Goal: Information Seeking & Learning: Learn about a topic

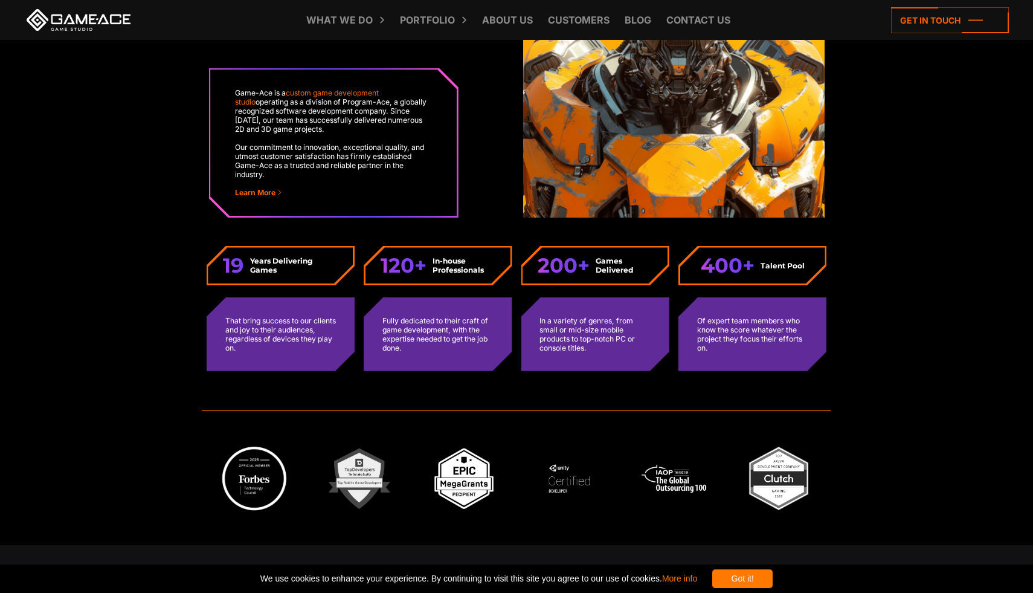
scroll to position [3147, 0]
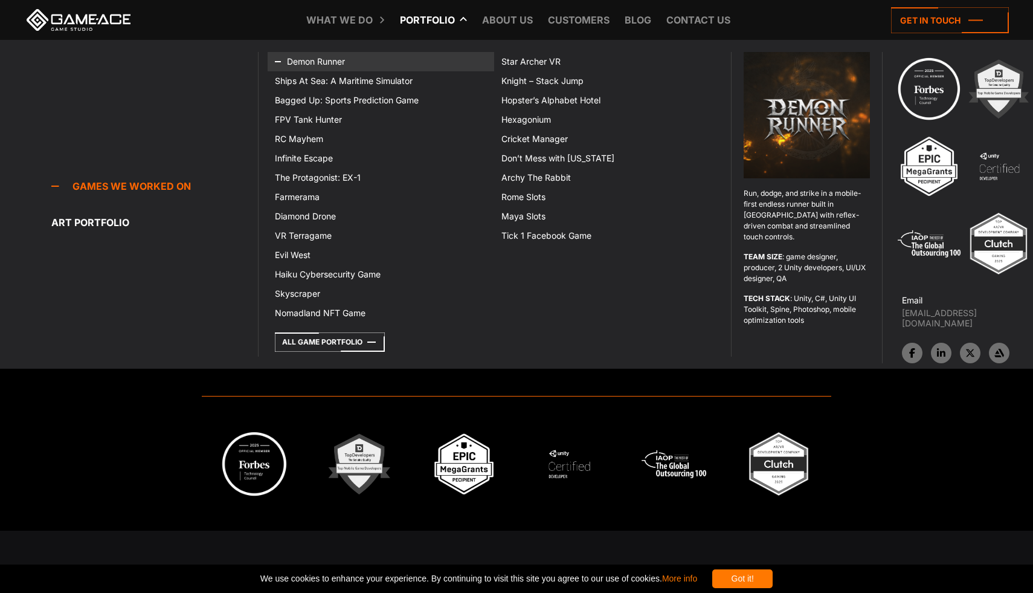
click at [303, 61] on link "Demon Runner" at bounding box center [381, 61] width 227 height 19
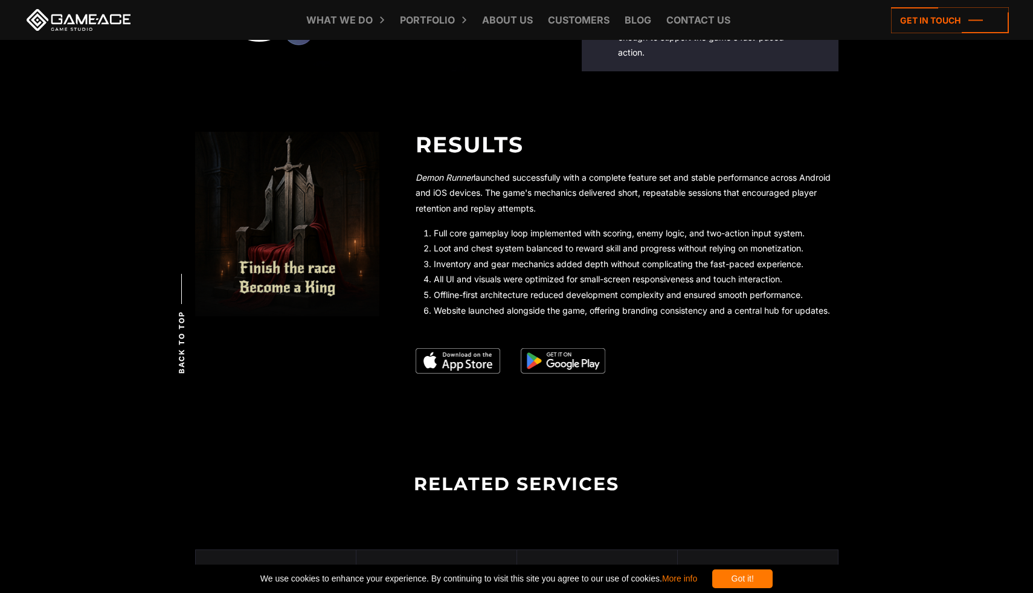
scroll to position [2264, 0]
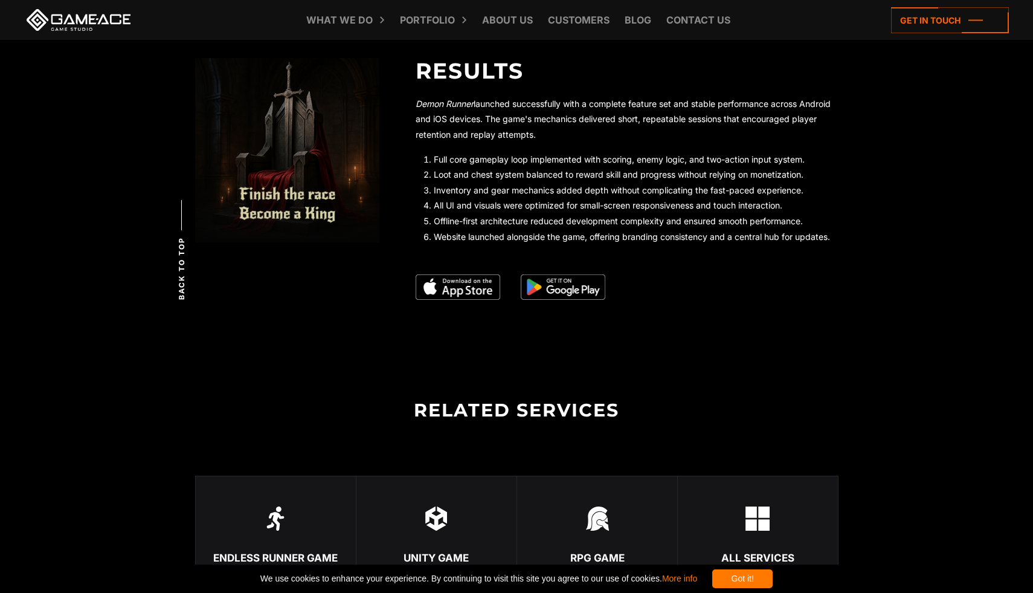
click at [575, 288] on img at bounding box center [563, 286] width 85 height 25
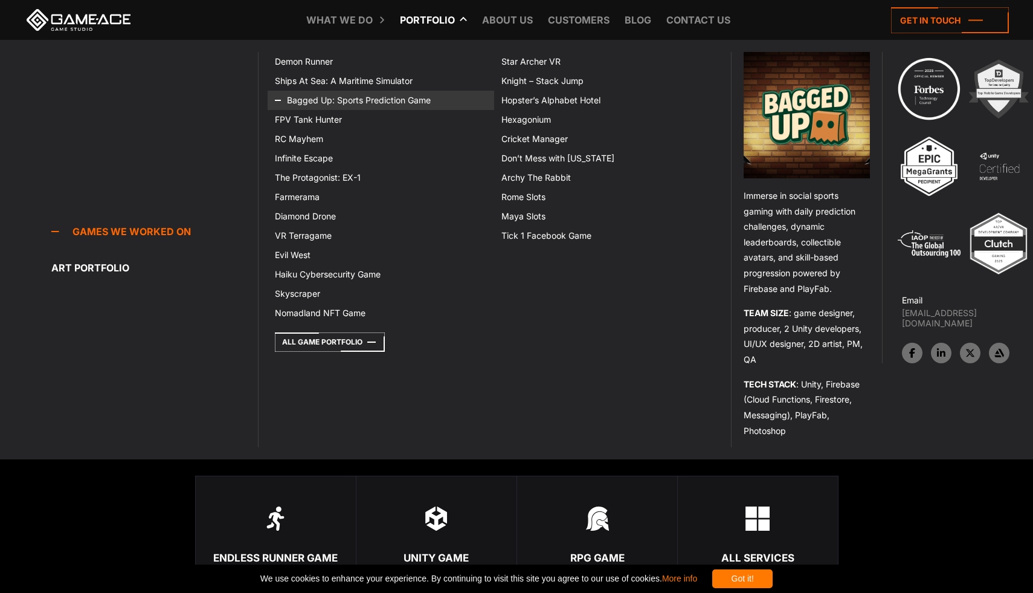
click at [315, 103] on link "Bagged Up: Sports Prediction Game" at bounding box center [381, 100] width 227 height 19
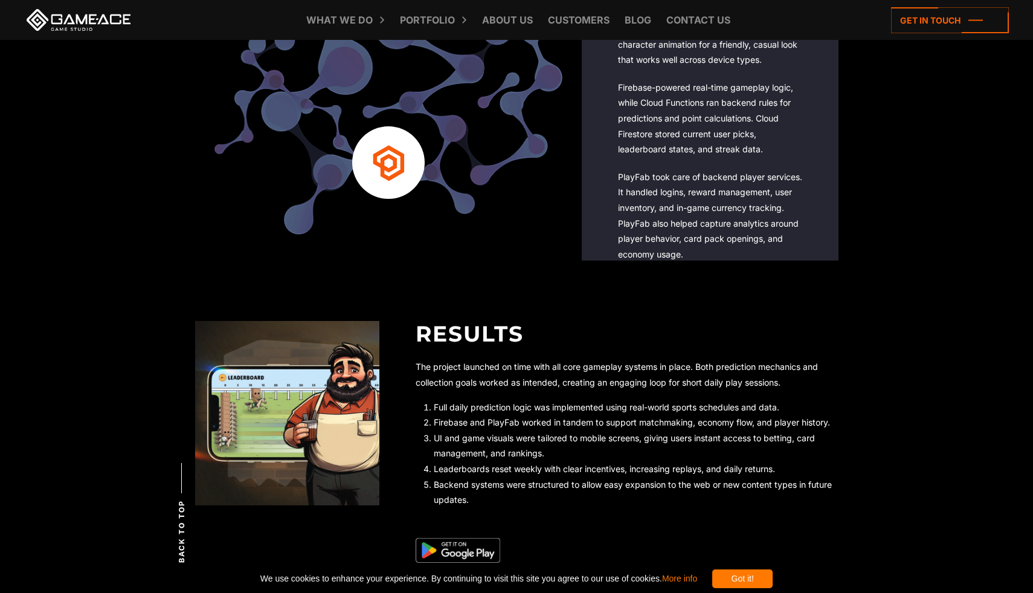
scroll to position [2248, 0]
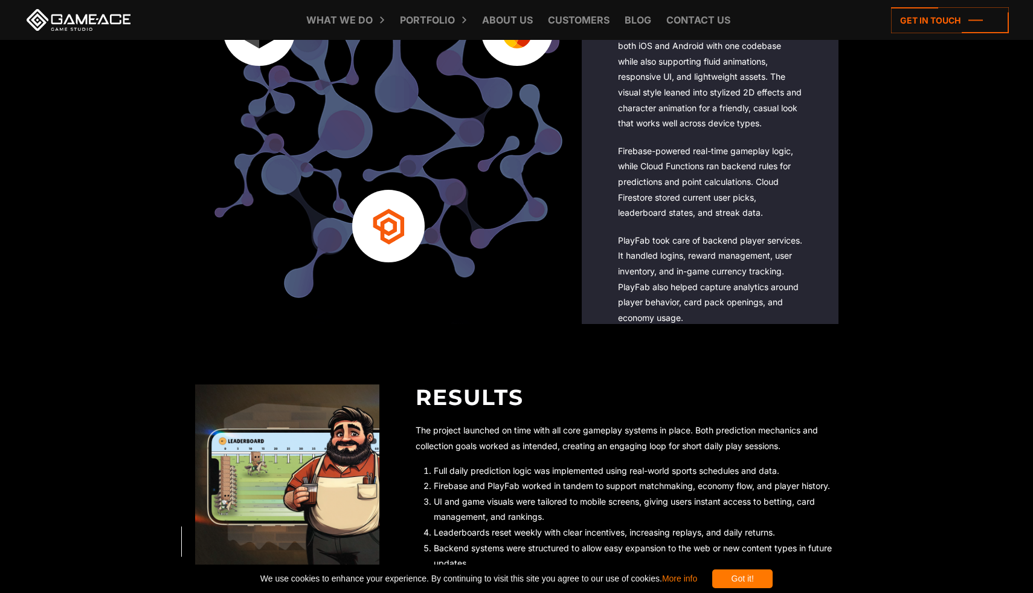
click at [632, 243] on p "PlayFab took care of backend player services. It handled logins, reward managem…" at bounding box center [710, 279] width 184 height 93
copy p "PlayFab"
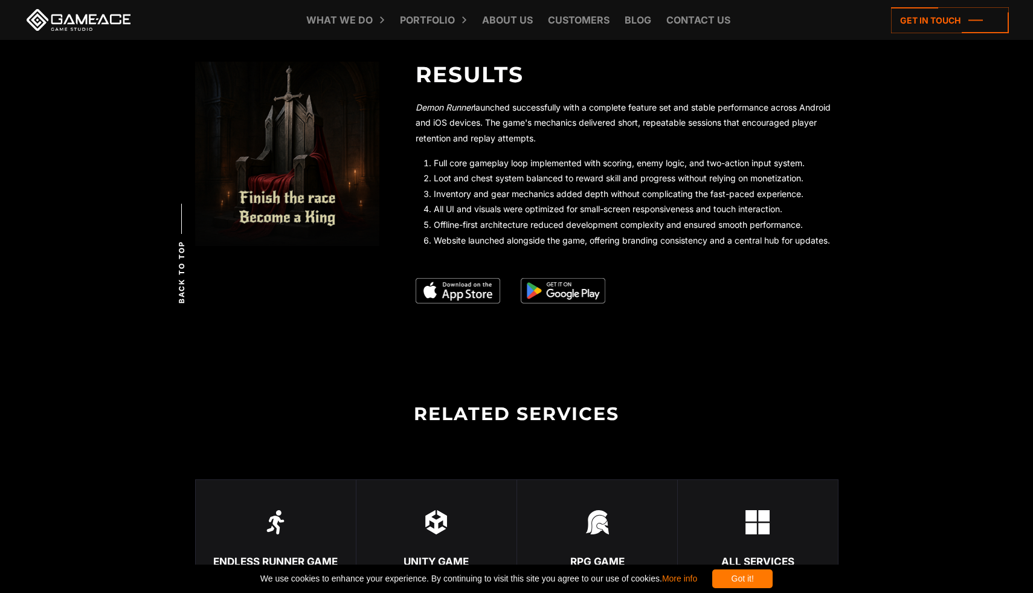
scroll to position [2264, 0]
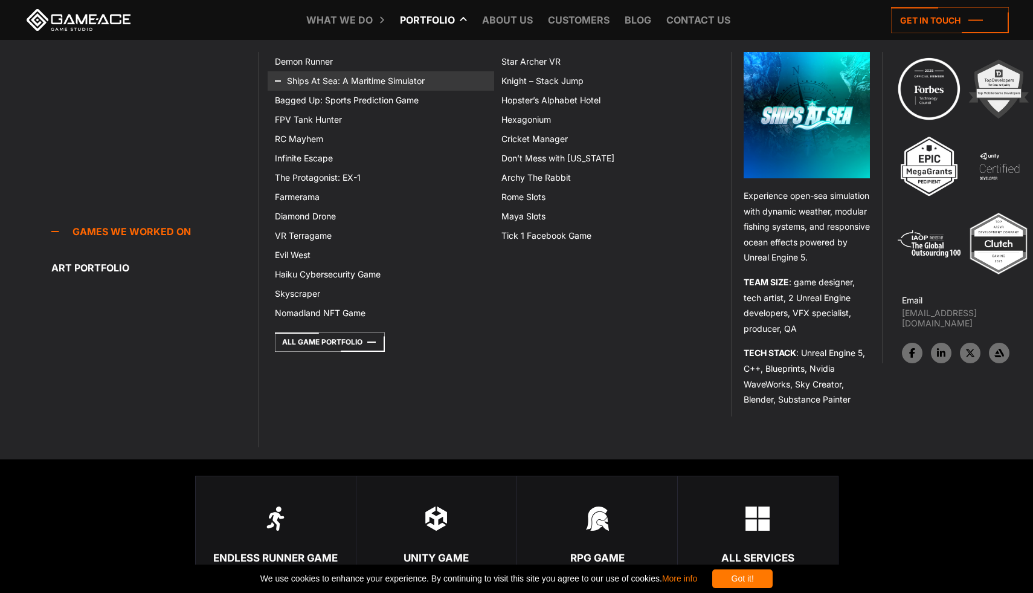
click at [318, 82] on link "Ships At Sea: A Maritime Simulator" at bounding box center [381, 80] width 227 height 19
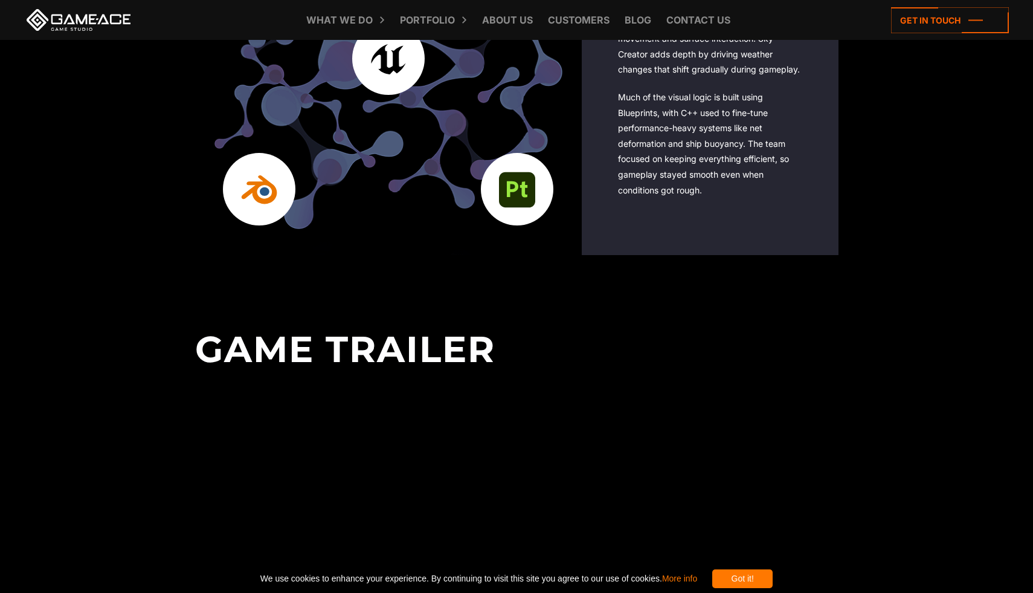
scroll to position [2542, 0]
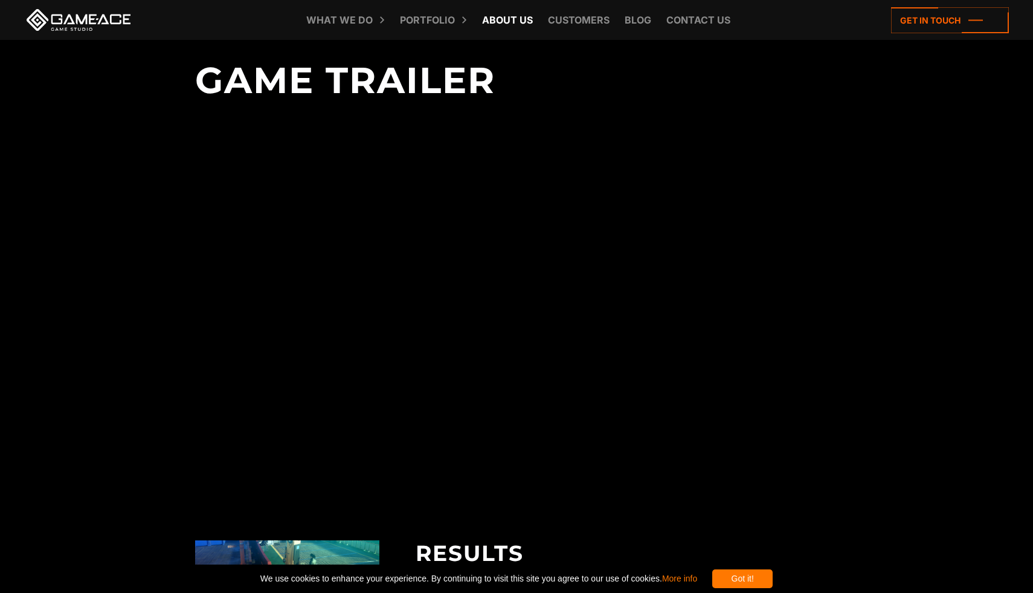
click at [506, 22] on link "About Us" at bounding box center [507, 20] width 63 height 40
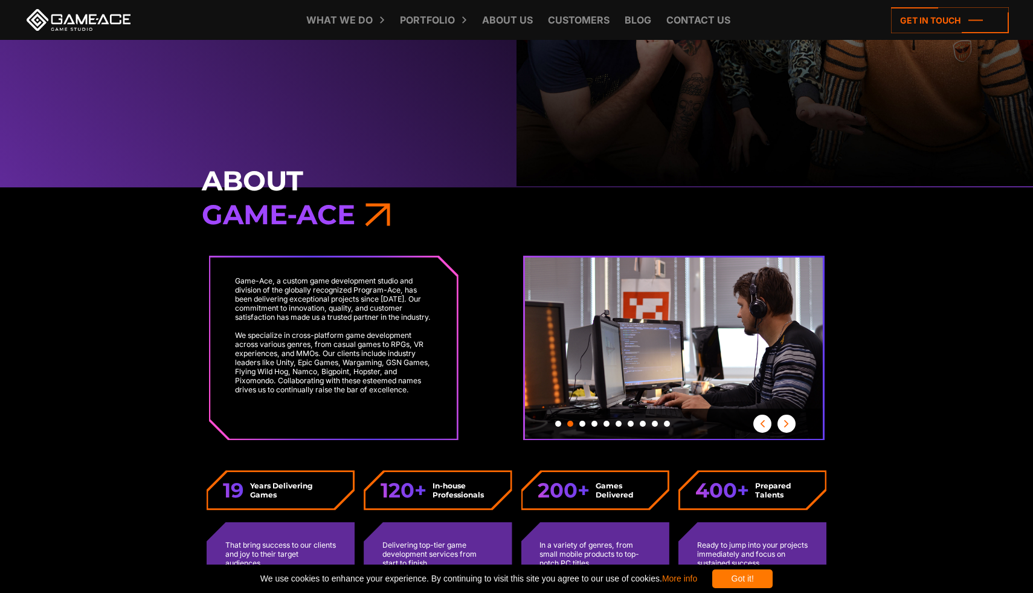
scroll to position [469, 0]
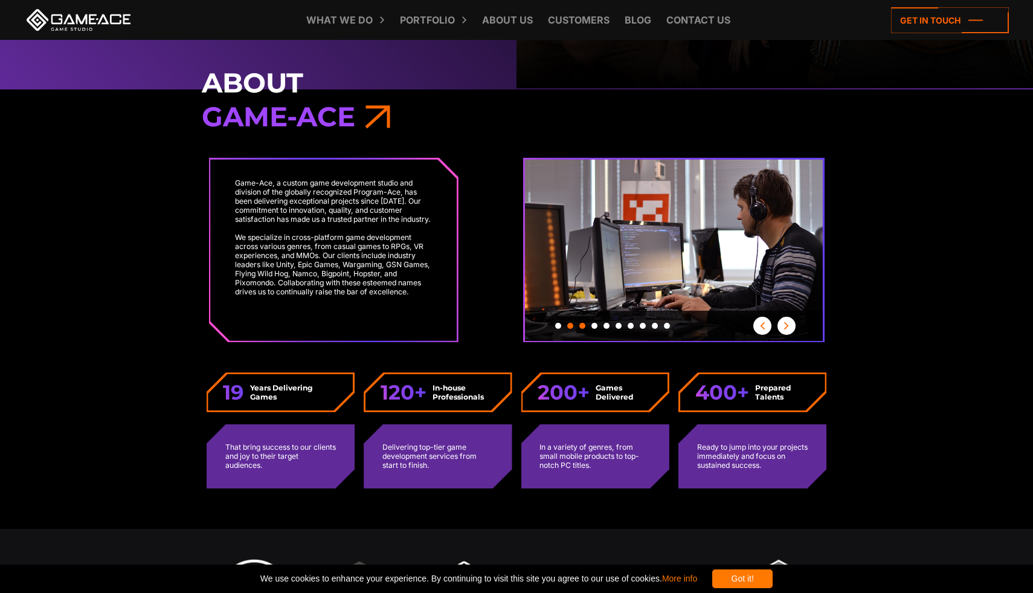
click at [583, 328] on button "Slide 3" at bounding box center [582, 326] width 6 height 18
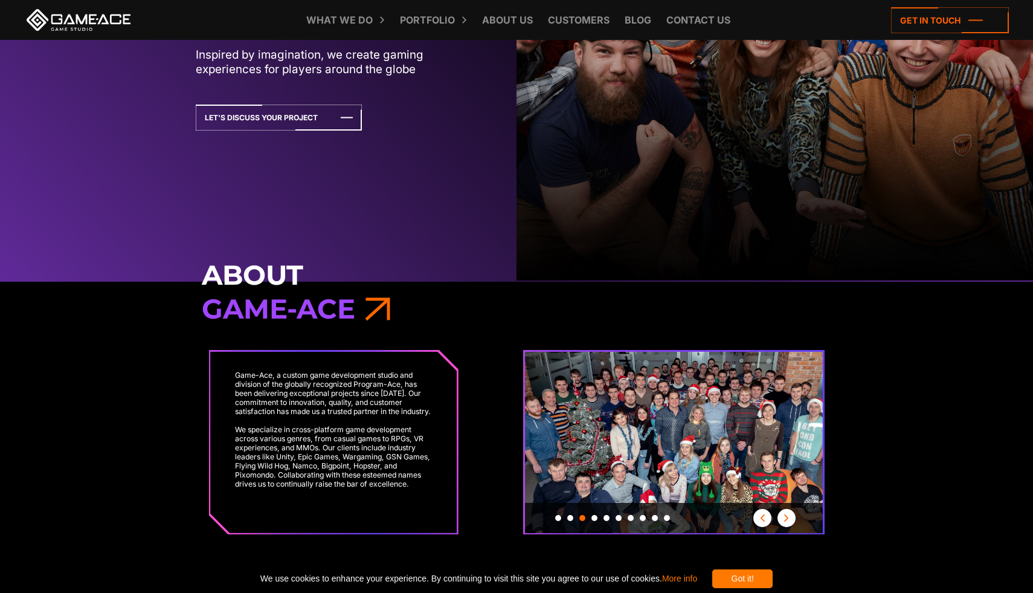
scroll to position [0, 0]
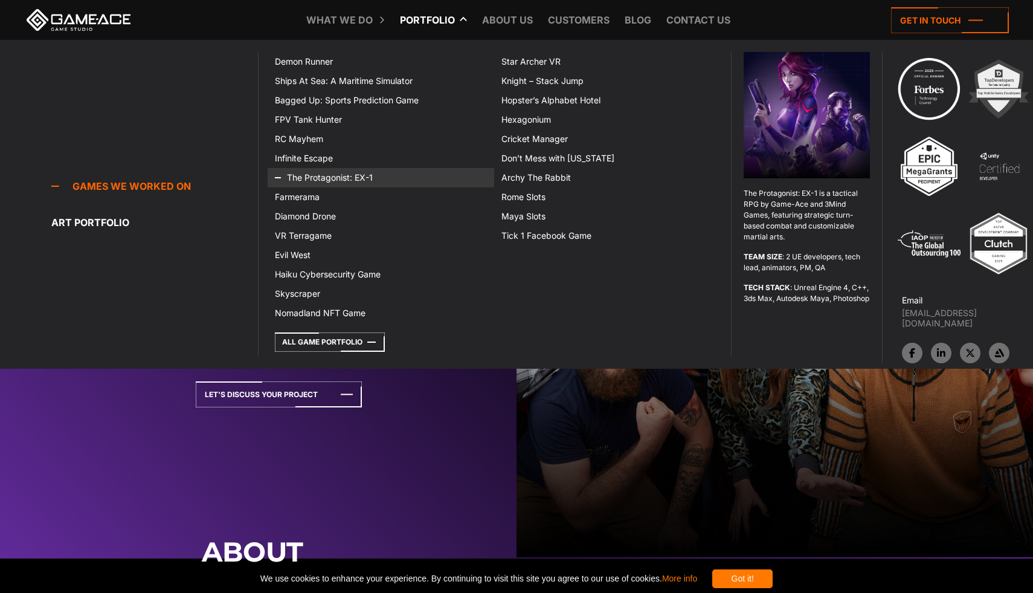
click at [323, 178] on link "The Protagonist: EX-1" at bounding box center [381, 177] width 227 height 19
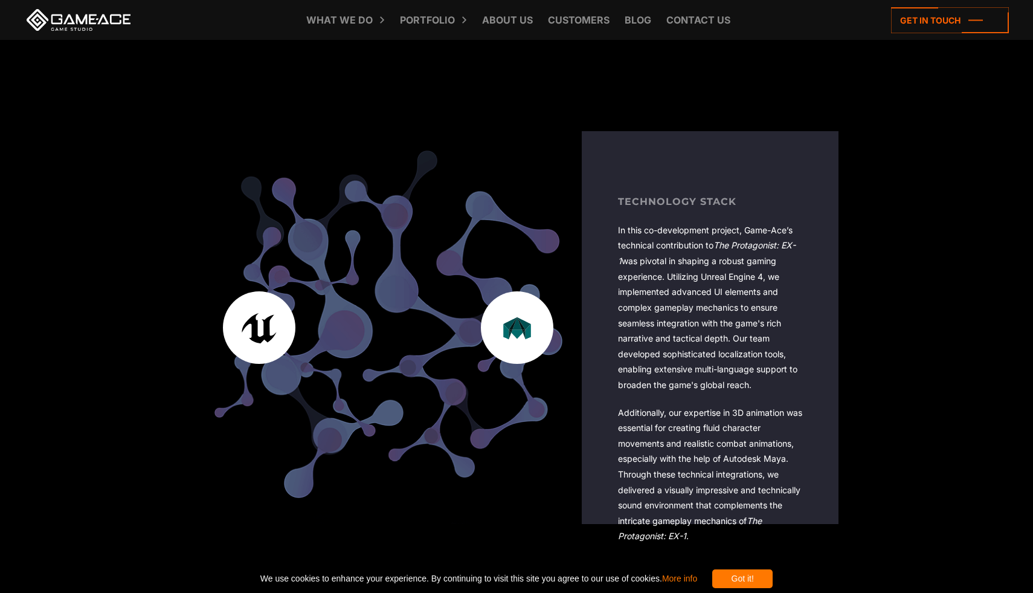
scroll to position [2169, 0]
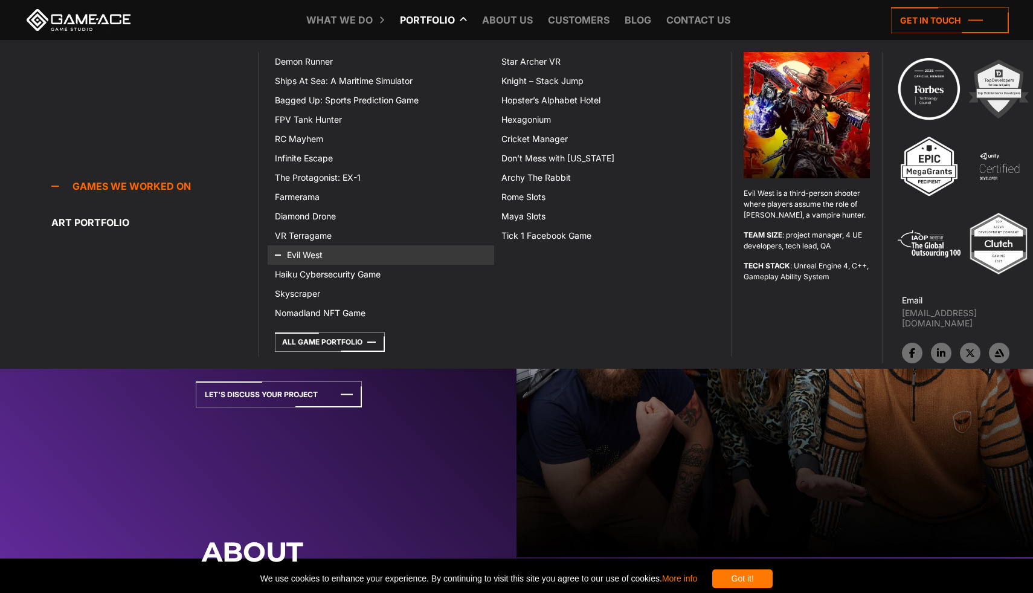
click at [317, 255] on link "Evil West" at bounding box center [381, 254] width 227 height 19
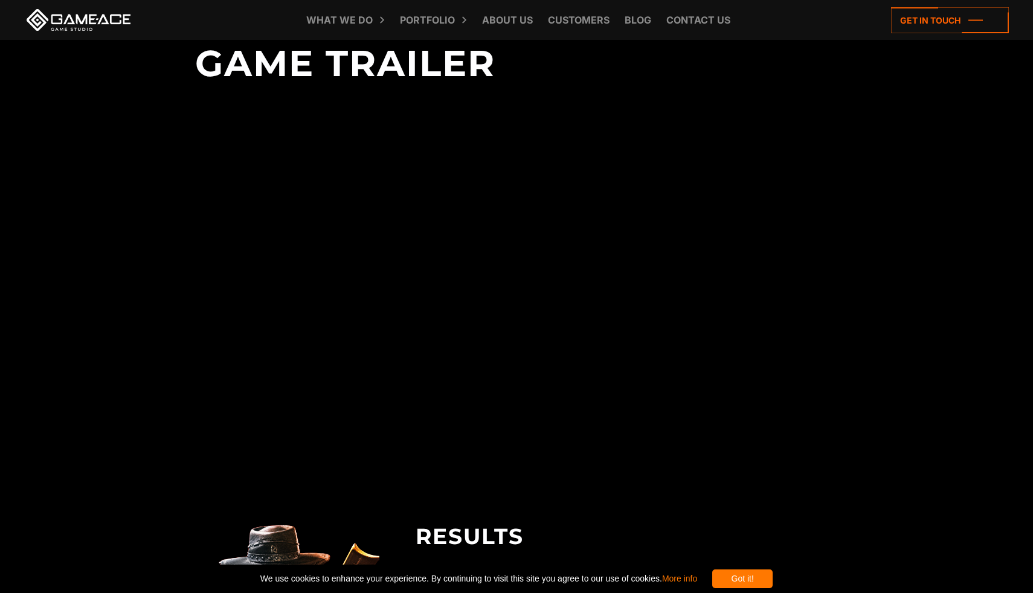
scroll to position [2570, 0]
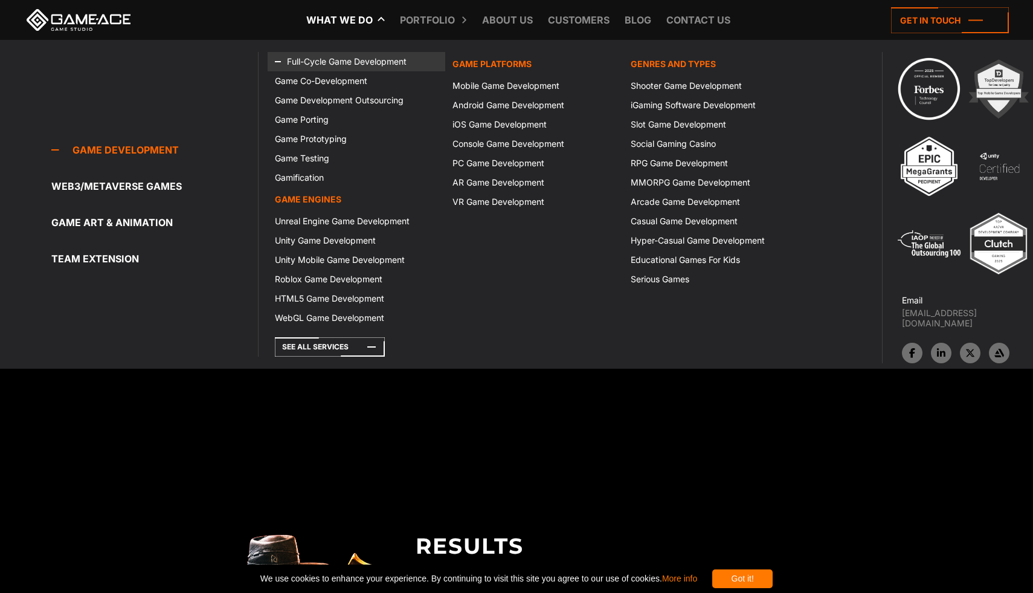
click at [321, 60] on link "Full-Cycle Game Development" at bounding box center [357, 61] width 178 height 19
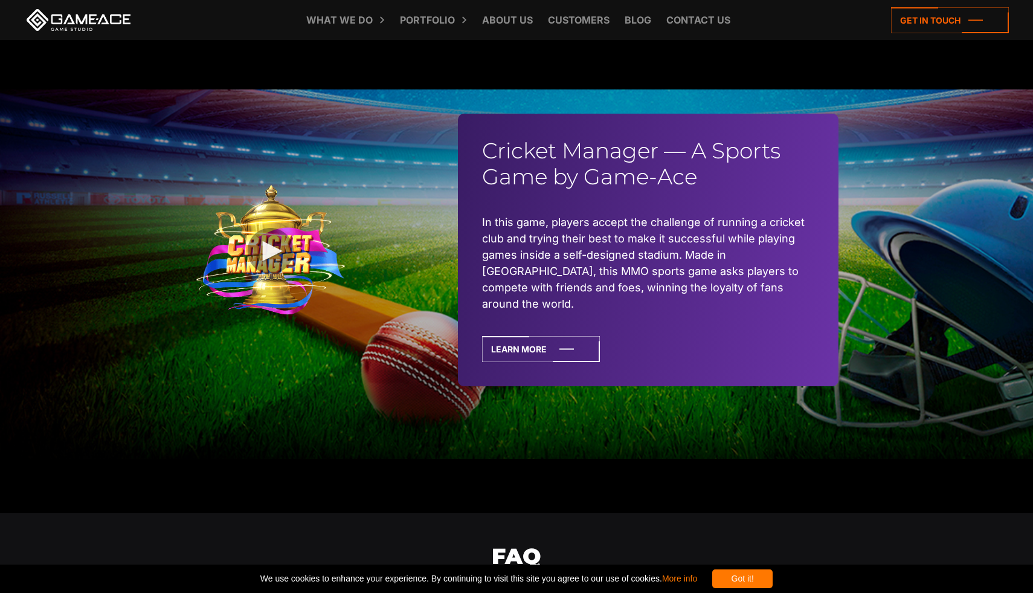
scroll to position [2922, 0]
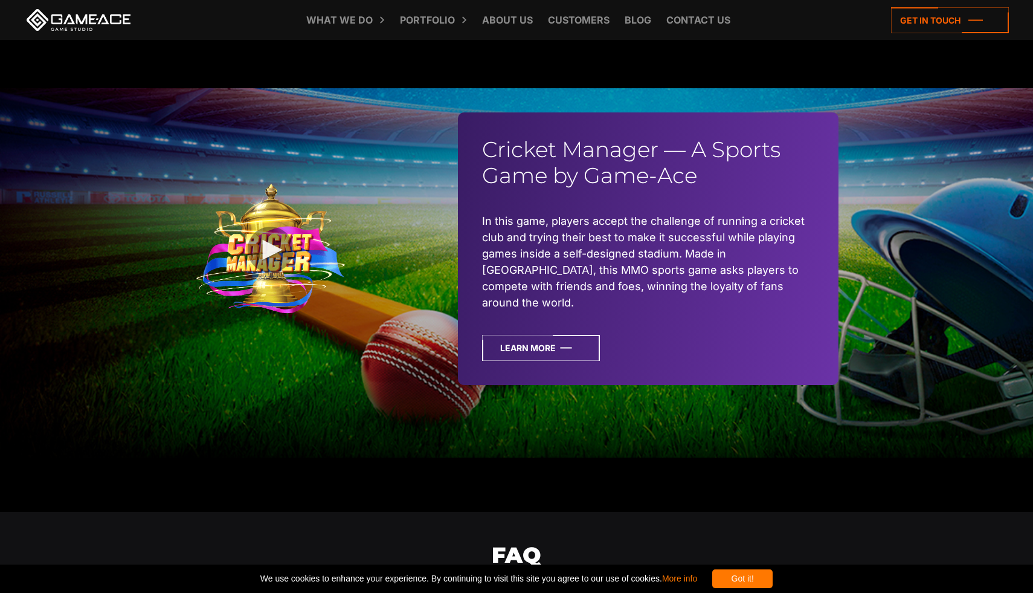
click at [500, 335] on icon at bounding box center [541, 348] width 118 height 26
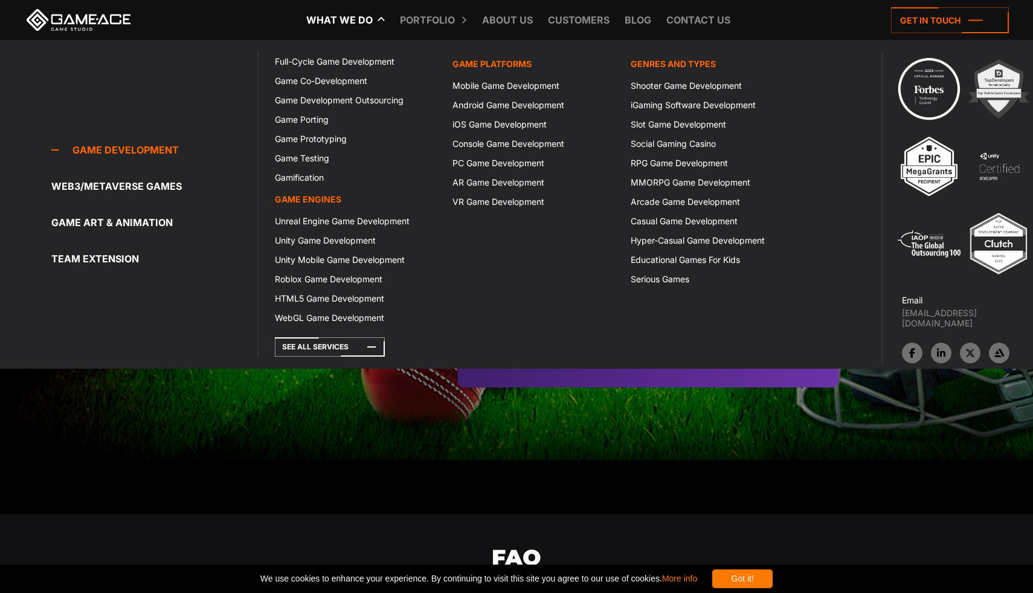
scroll to position [2922, 0]
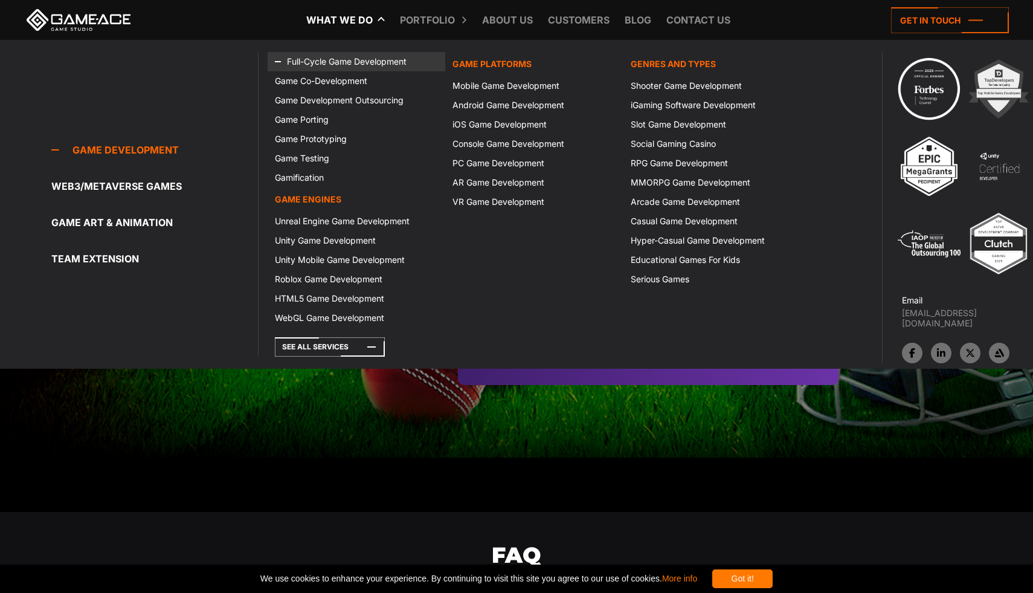
click at [307, 60] on link "Full-Cycle Game Development" at bounding box center [357, 61] width 178 height 19
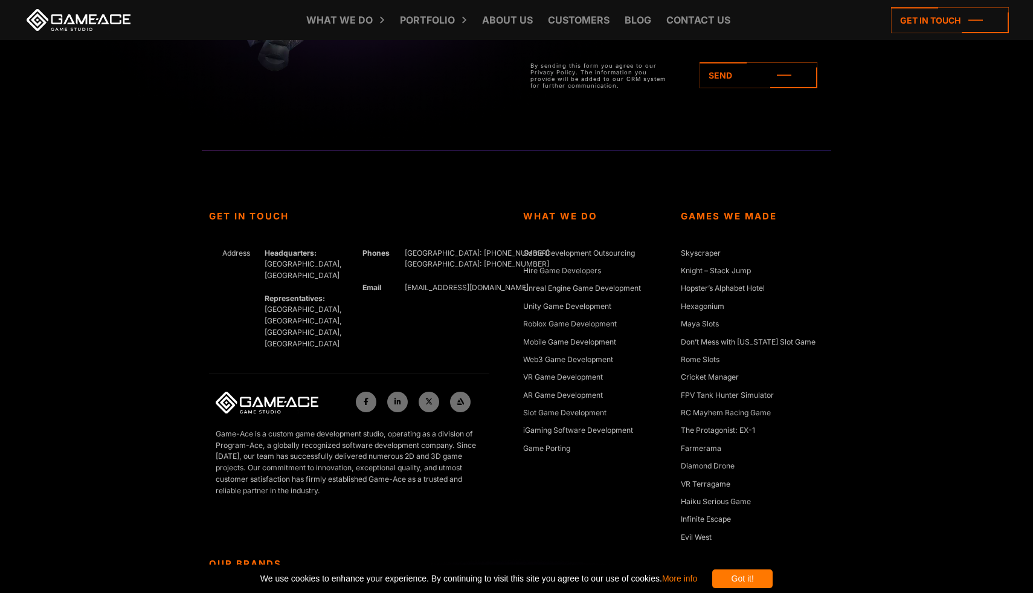
scroll to position [4491, 0]
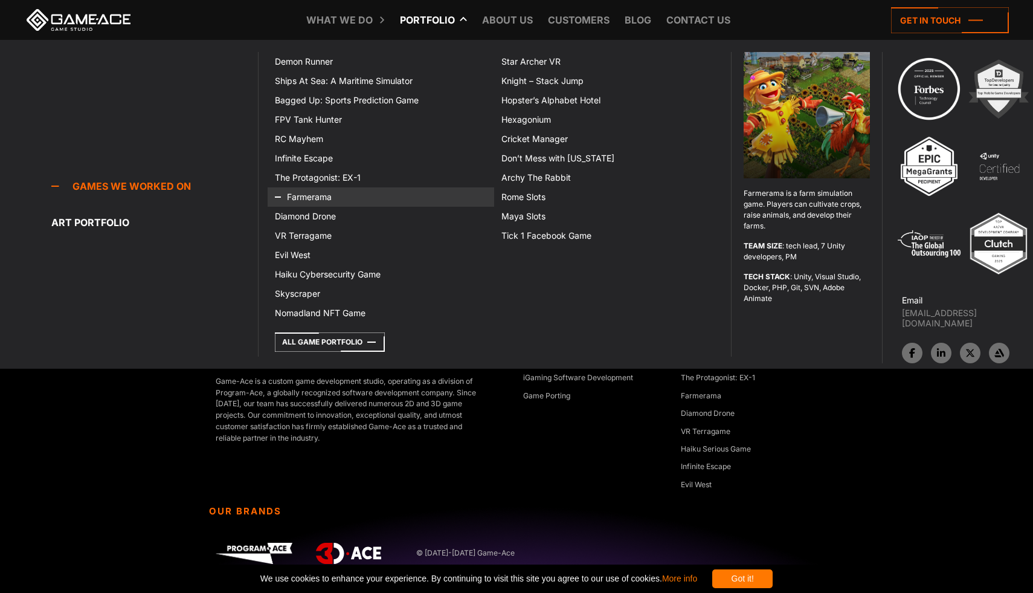
click at [297, 199] on icon at bounding box center [289, 196] width 29 height 19
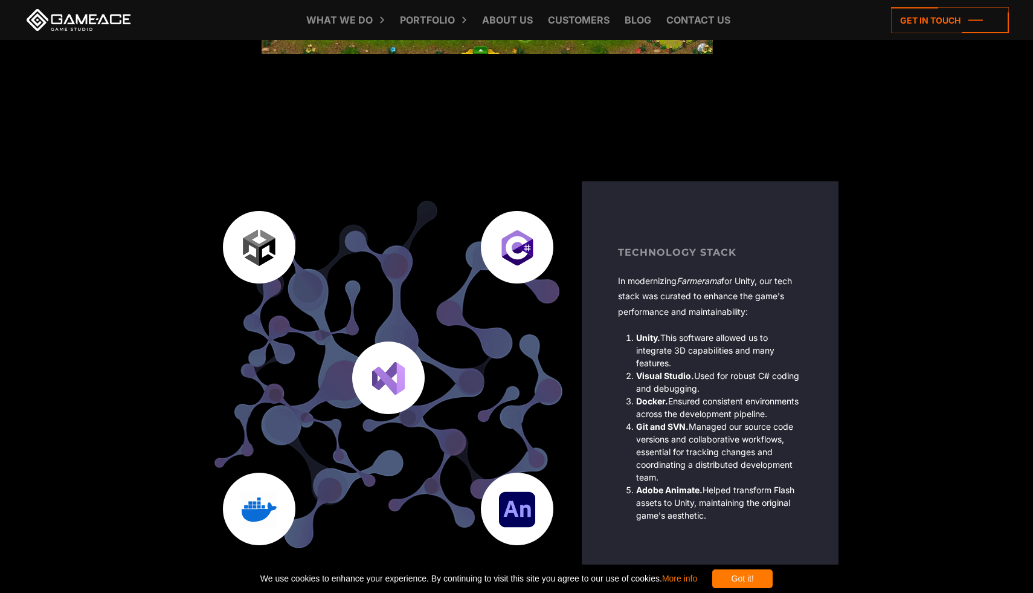
scroll to position [3015, 0]
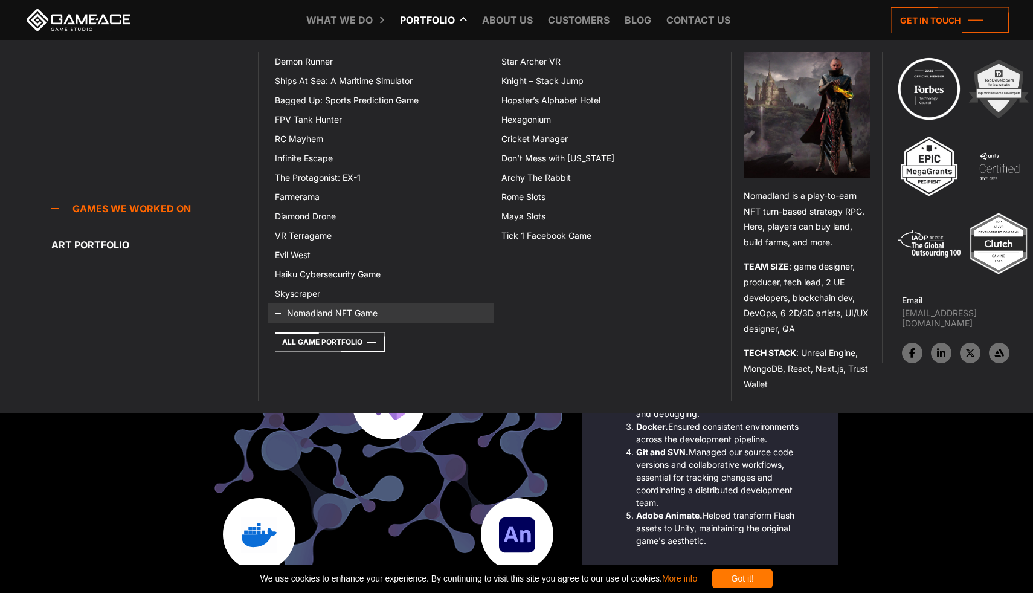
click at [312, 313] on link "Nomadland NFT Game" at bounding box center [381, 312] width 227 height 19
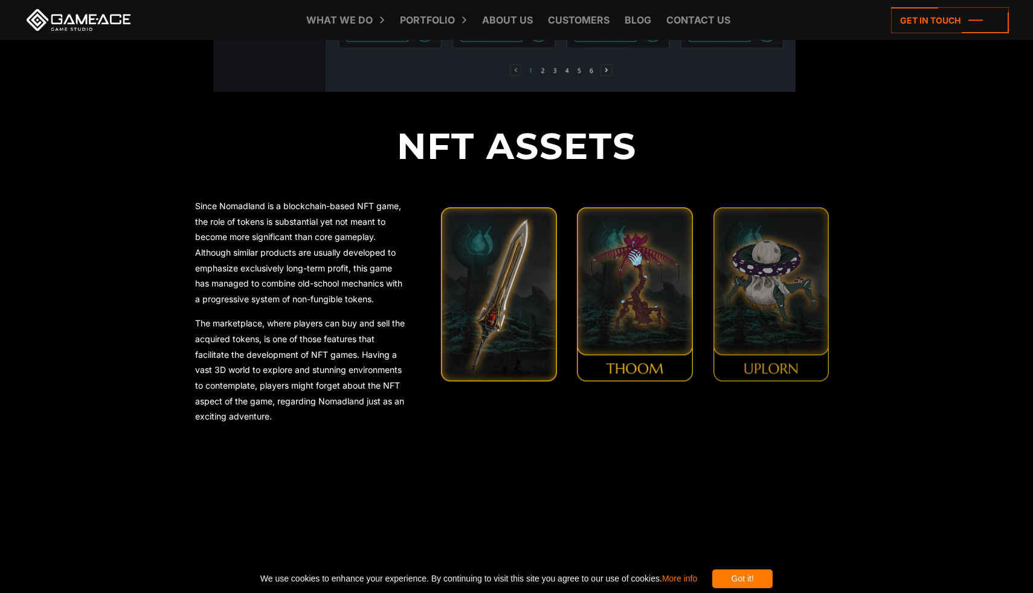
scroll to position [2077, 0]
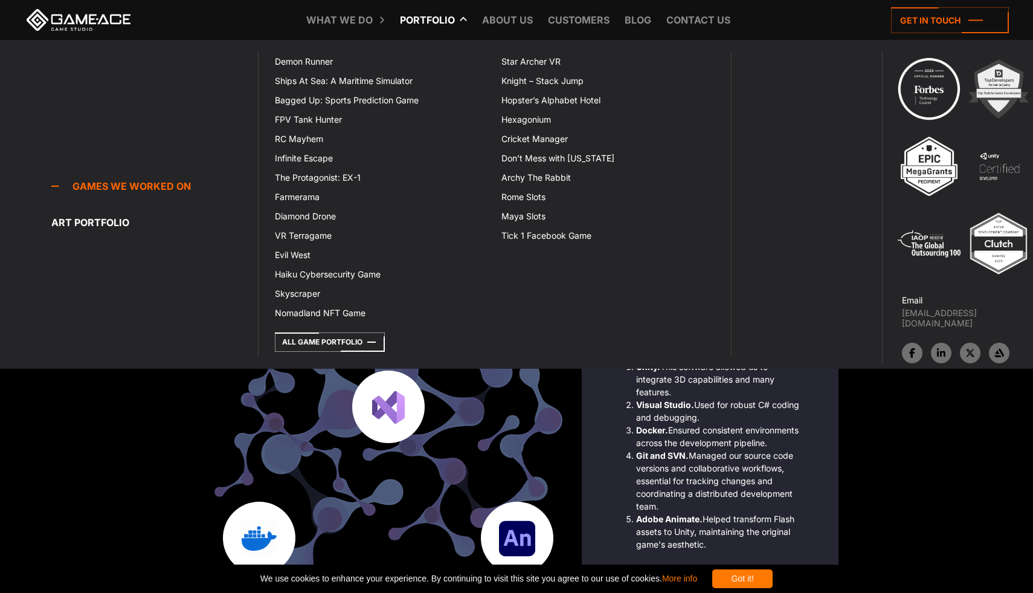
scroll to position [3015, 0]
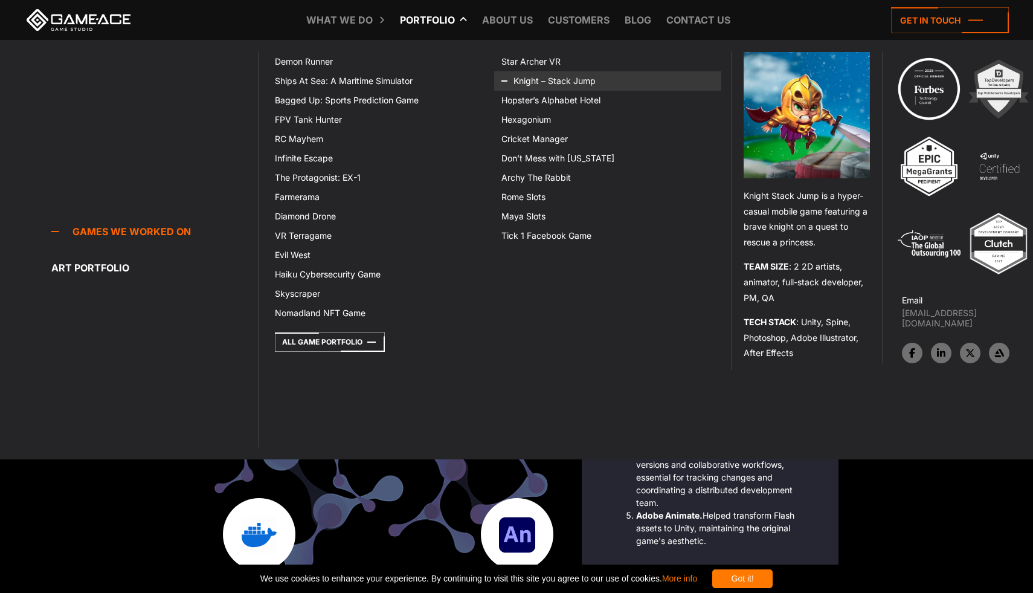
click at [542, 79] on link "Knight – Stack Jump" at bounding box center [607, 80] width 227 height 19
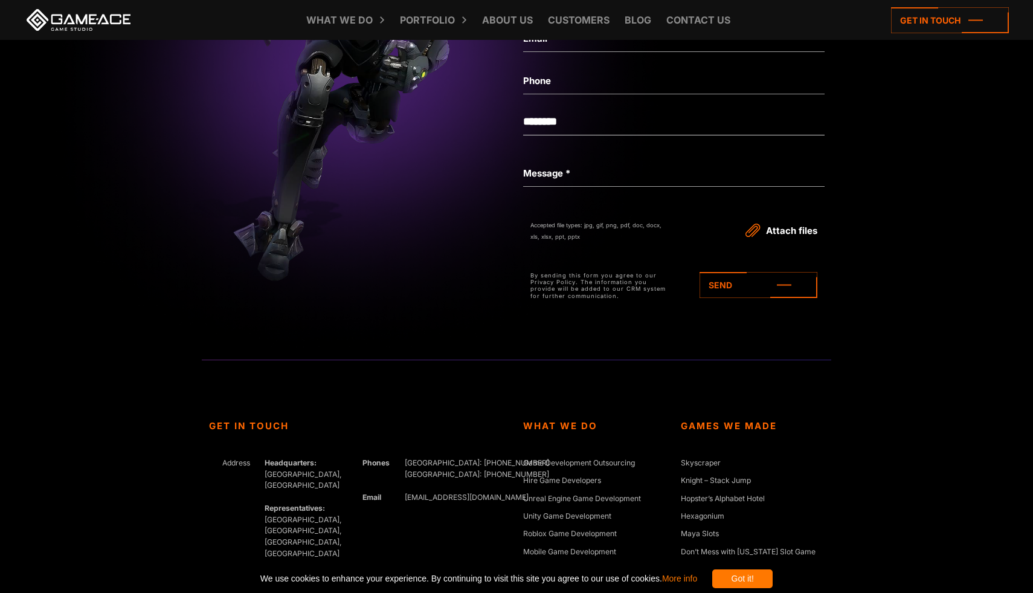
scroll to position [4227, 0]
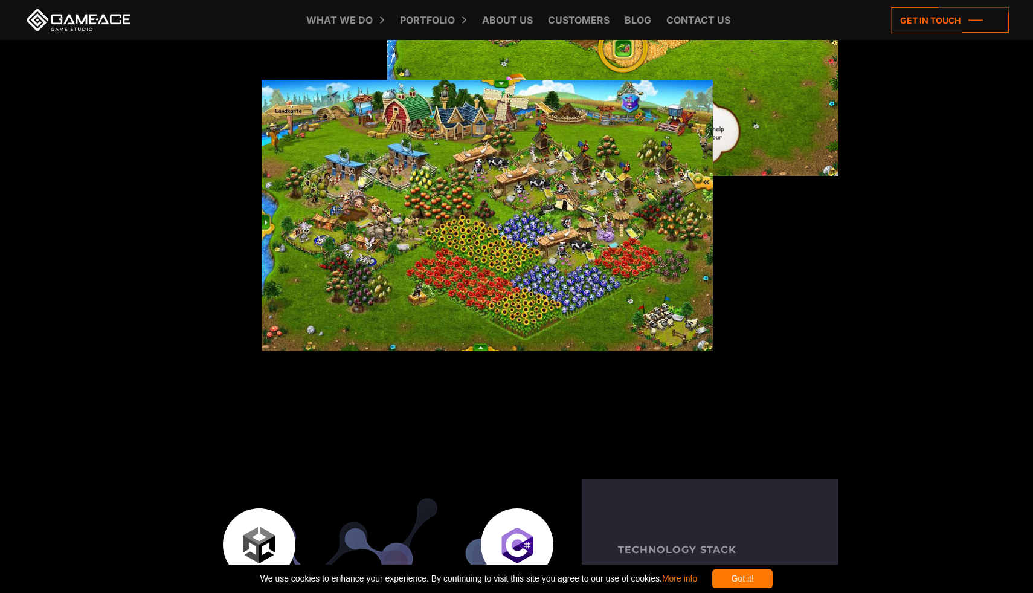
scroll to position [2720, 0]
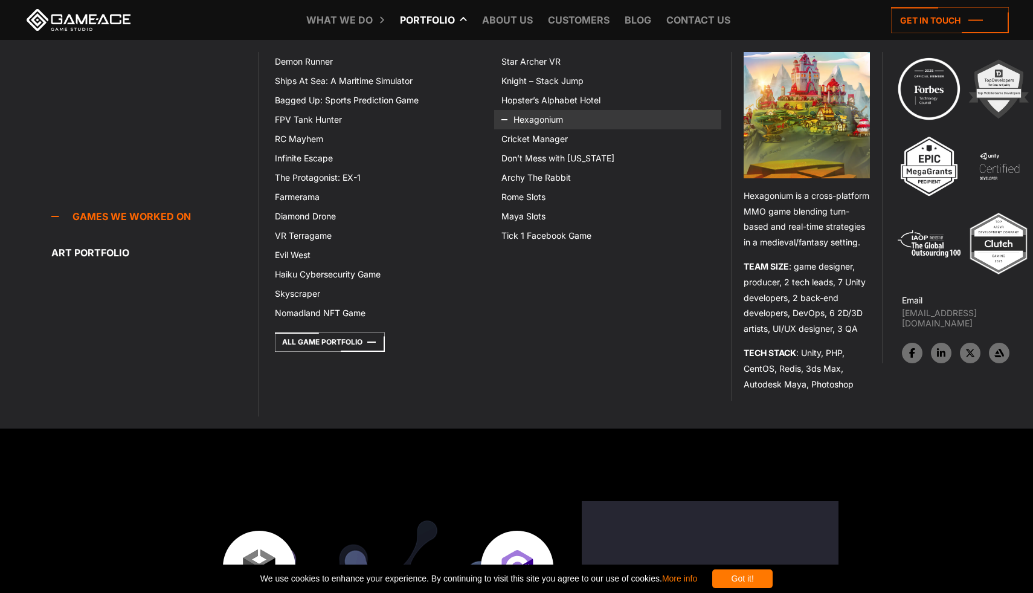
click at [547, 116] on link "Hexagonium" at bounding box center [607, 119] width 227 height 19
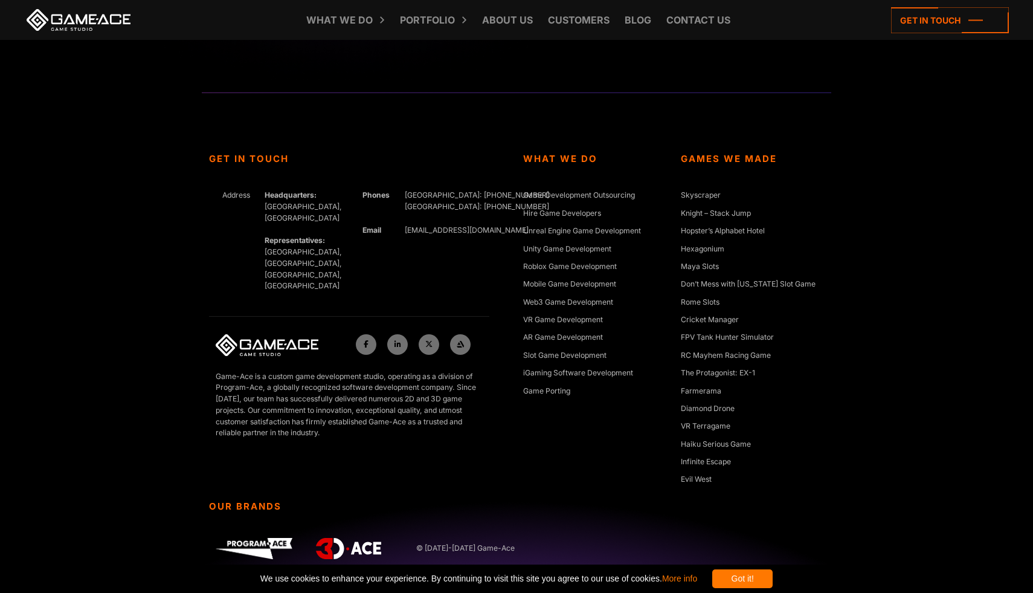
scroll to position [6507, 0]
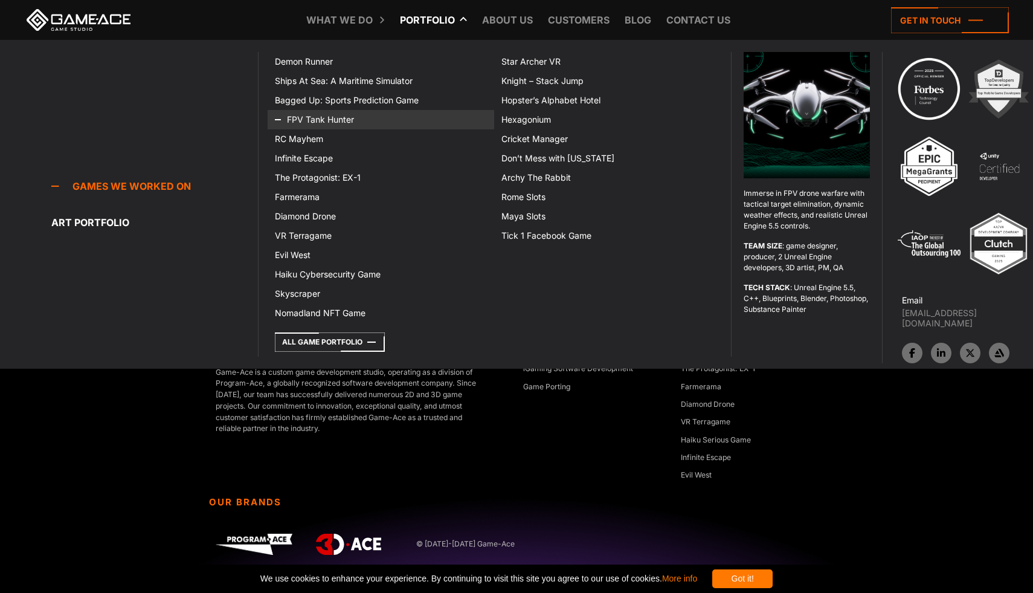
click at [304, 120] on link "FPV Tank Hunter" at bounding box center [381, 119] width 227 height 19
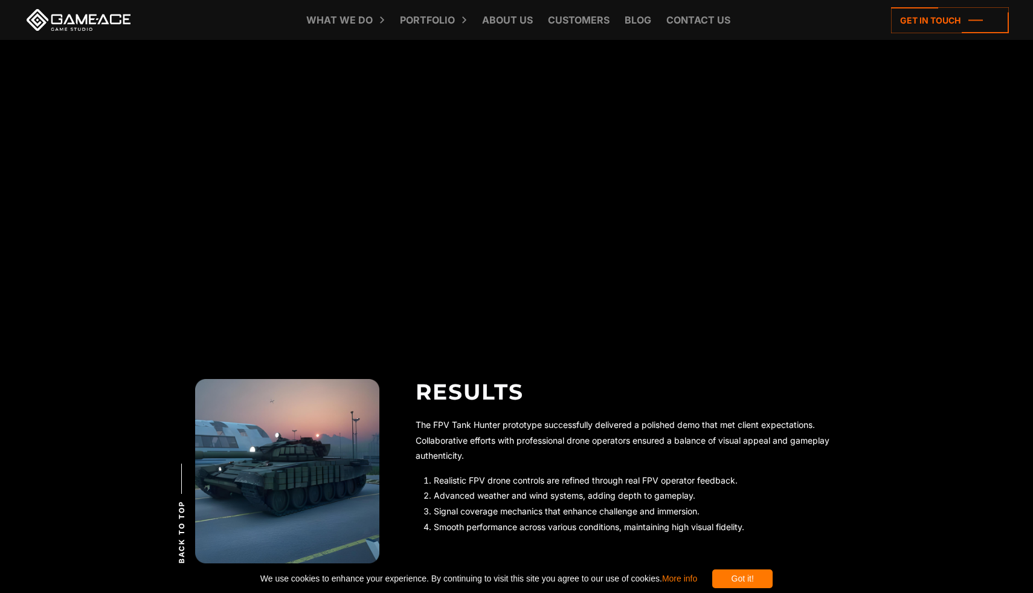
scroll to position [2597, 0]
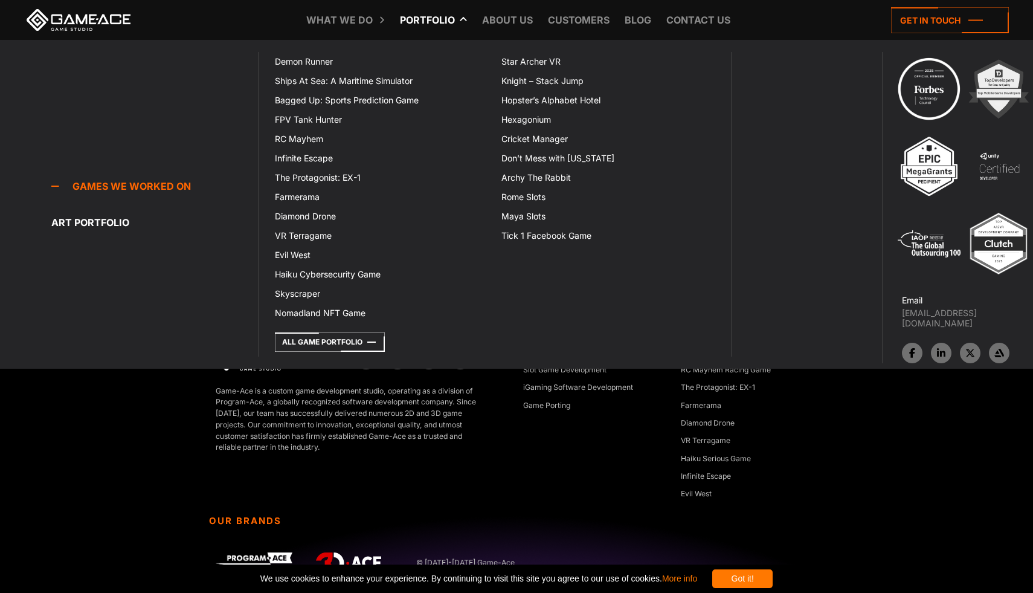
scroll to position [6507, 0]
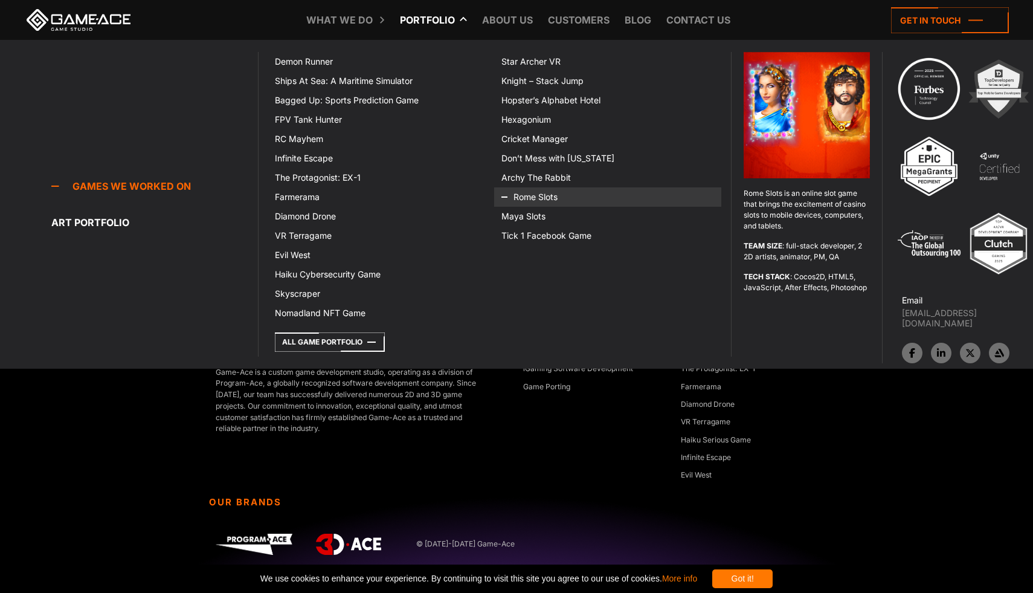
click at [525, 198] on icon at bounding box center [515, 196] width 29 height 19
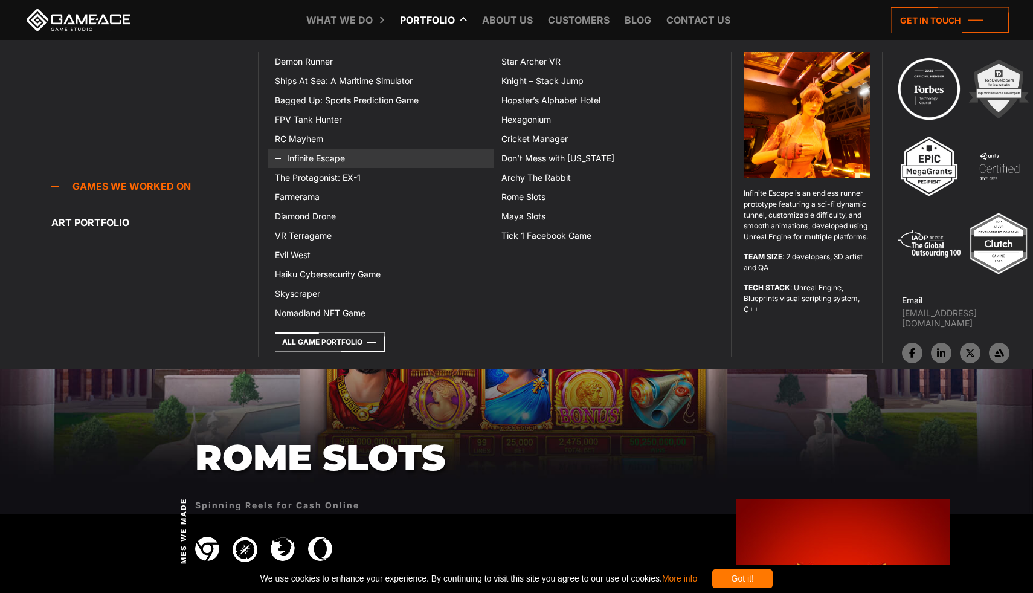
click at [305, 159] on link "Infinite Escape" at bounding box center [381, 158] width 227 height 19
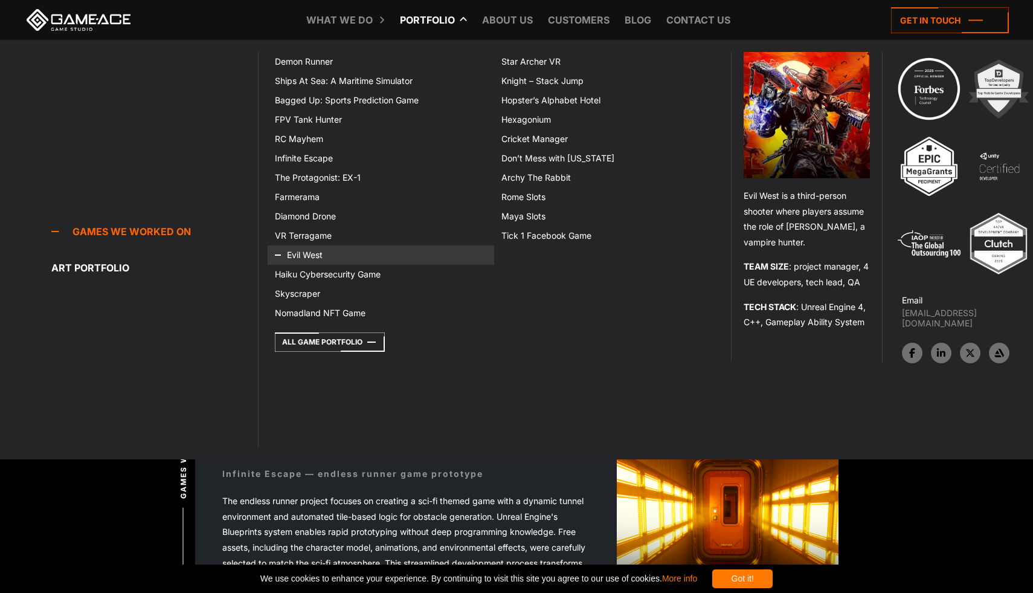
click at [291, 260] on icon at bounding box center [289, 254] width 29 height 19
